Goal: Task Accomplishment & Management: Complete application form

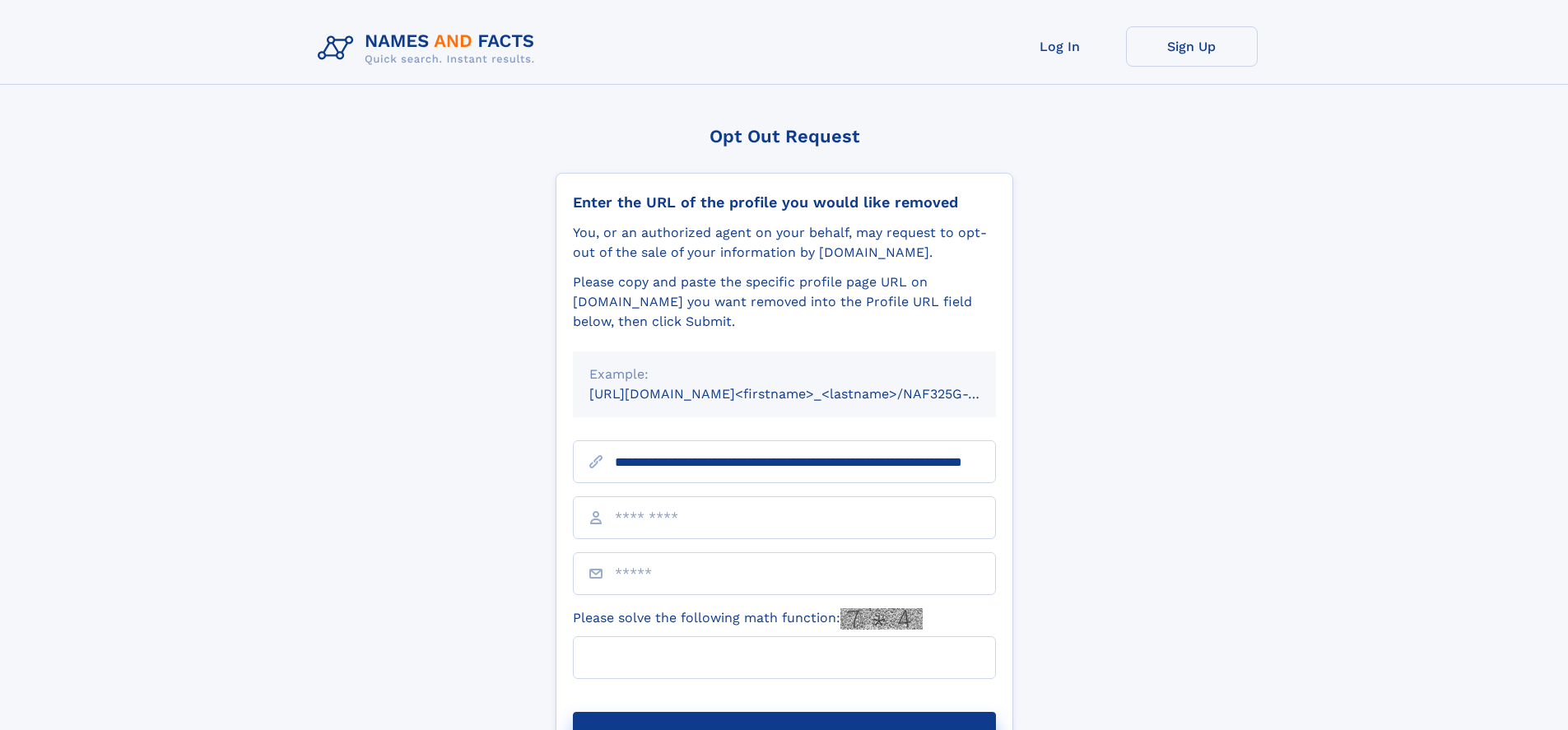
scroll to position [0, 160]
type input "**********"
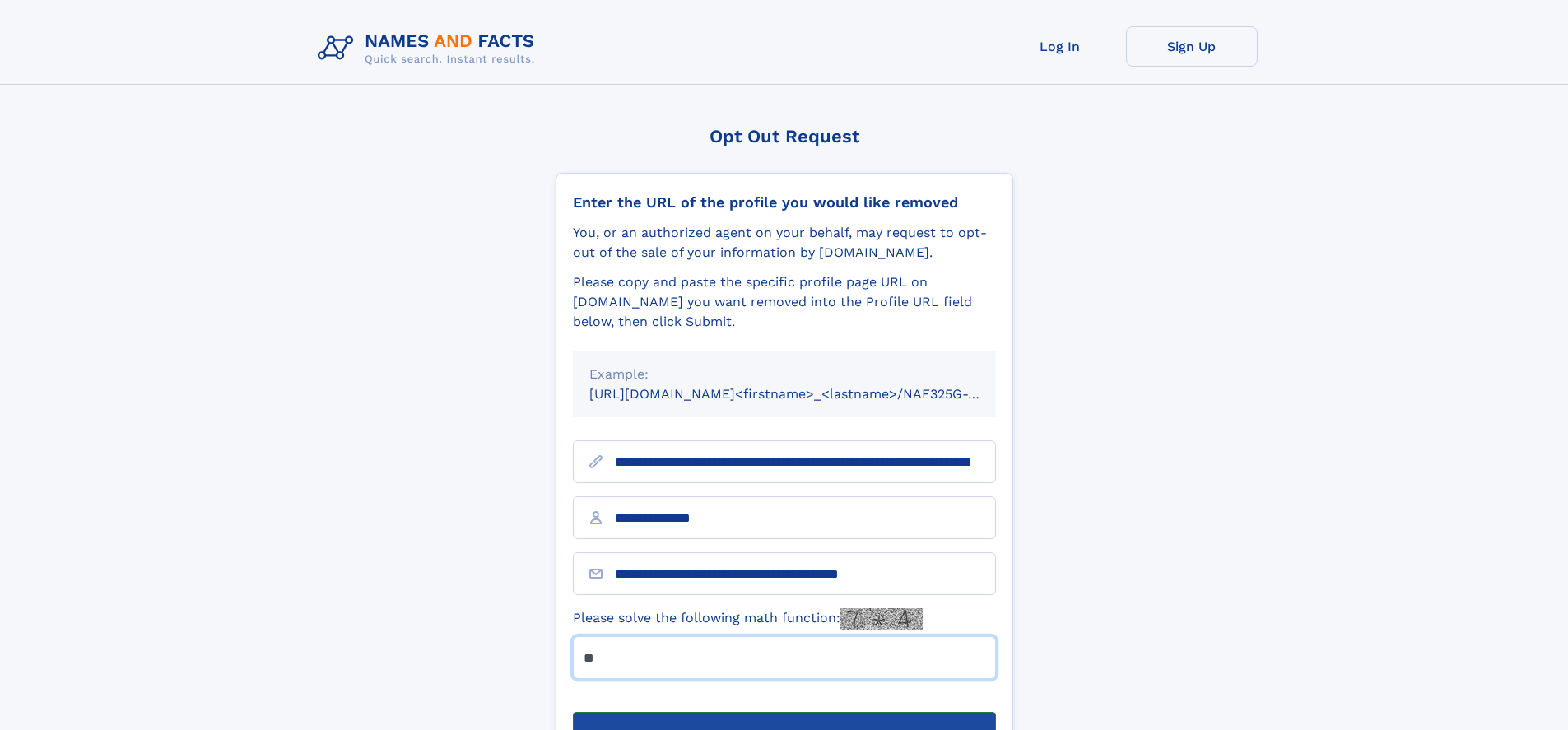
type input "**"
click at [783, 712] on button "Submit Opt Out Request" at bounding box center [784, 738] width 423 height 52
